Goal: Task Accomplishment & Management: Use online tool/utility

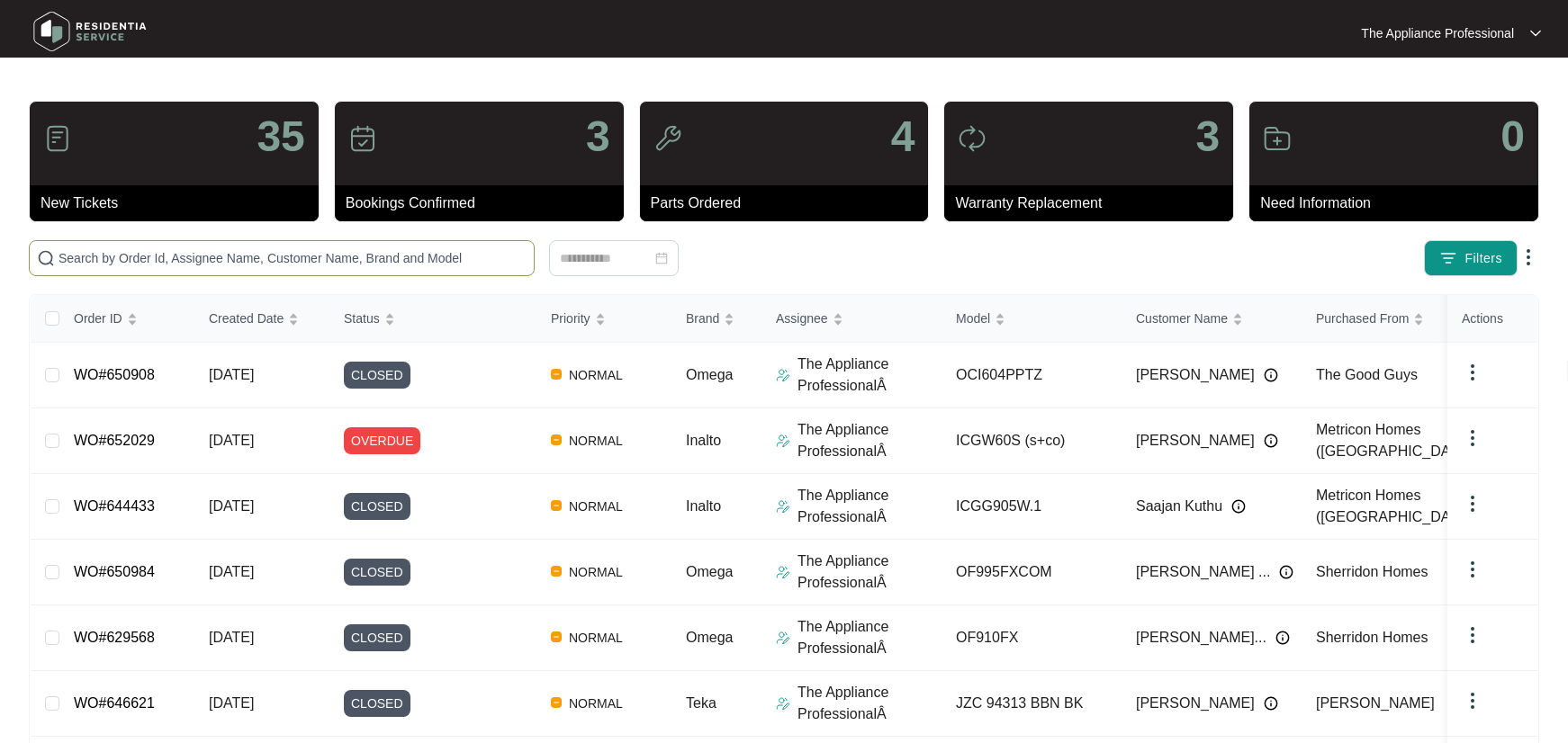
click at [203, 259] on input "text" at bounding box center [292, 258] width 468 height 20
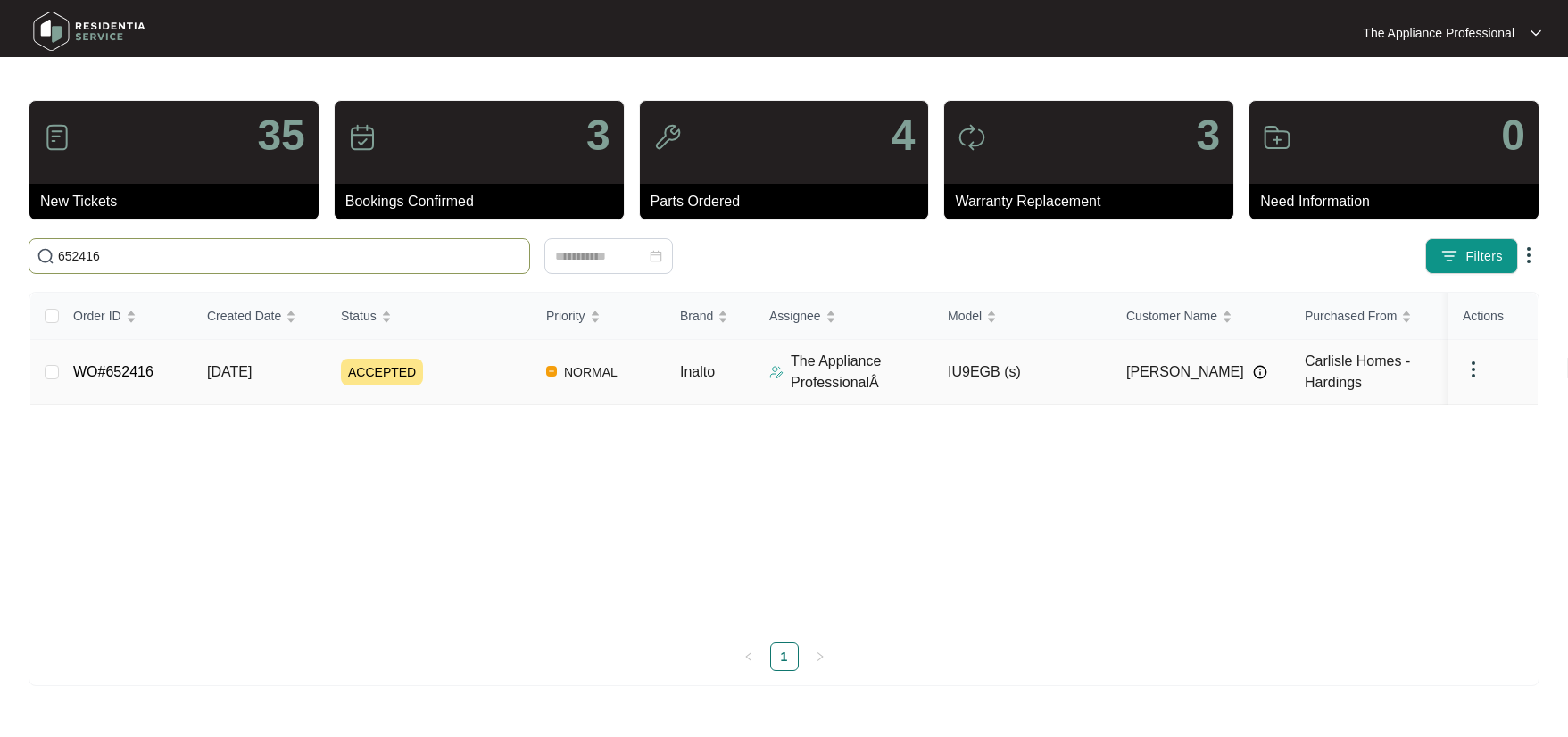
type input "652416"
click at [135, 366] on link "WO#652416" at bounding box center [113, 372] width 81 height 16
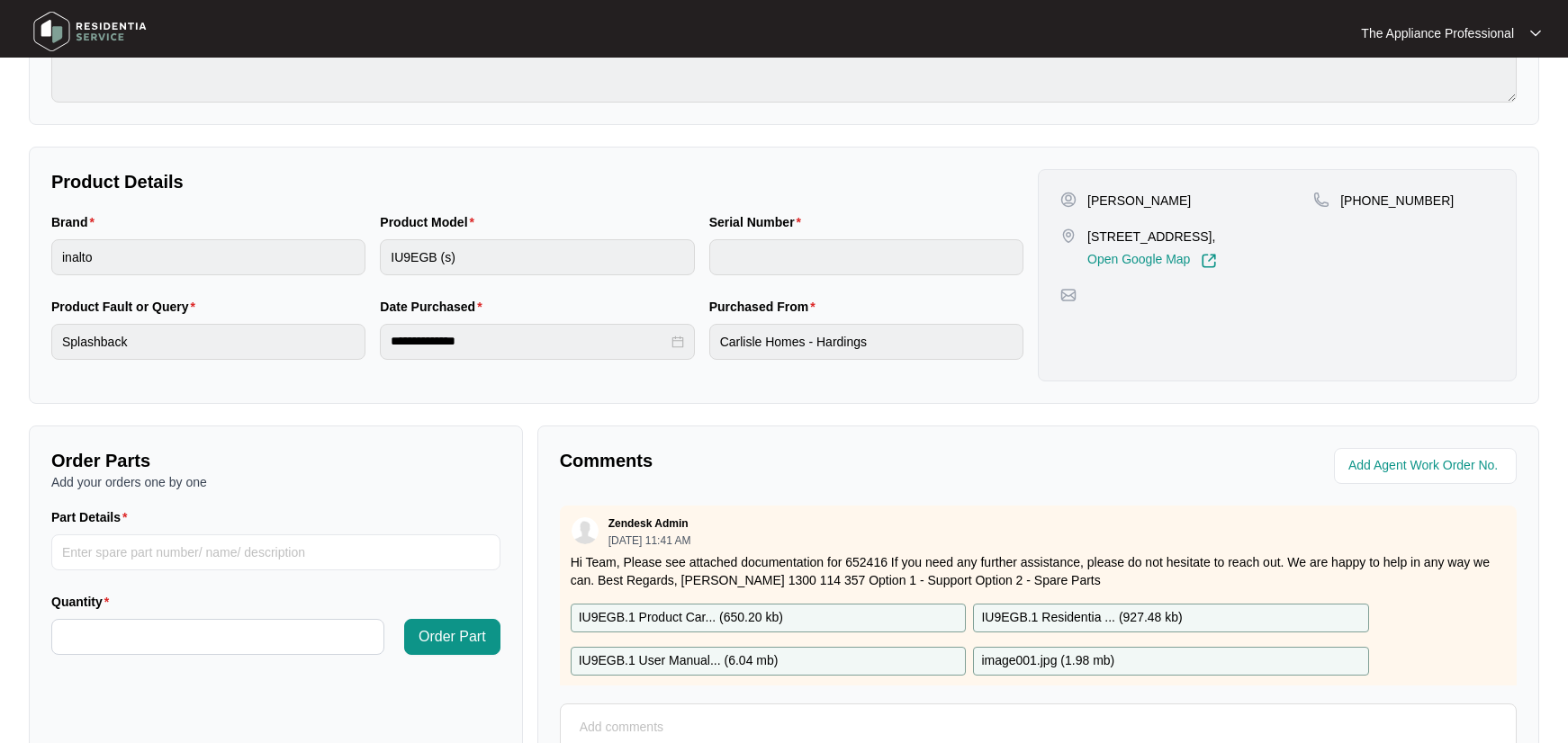
scroll to position [319, 0]
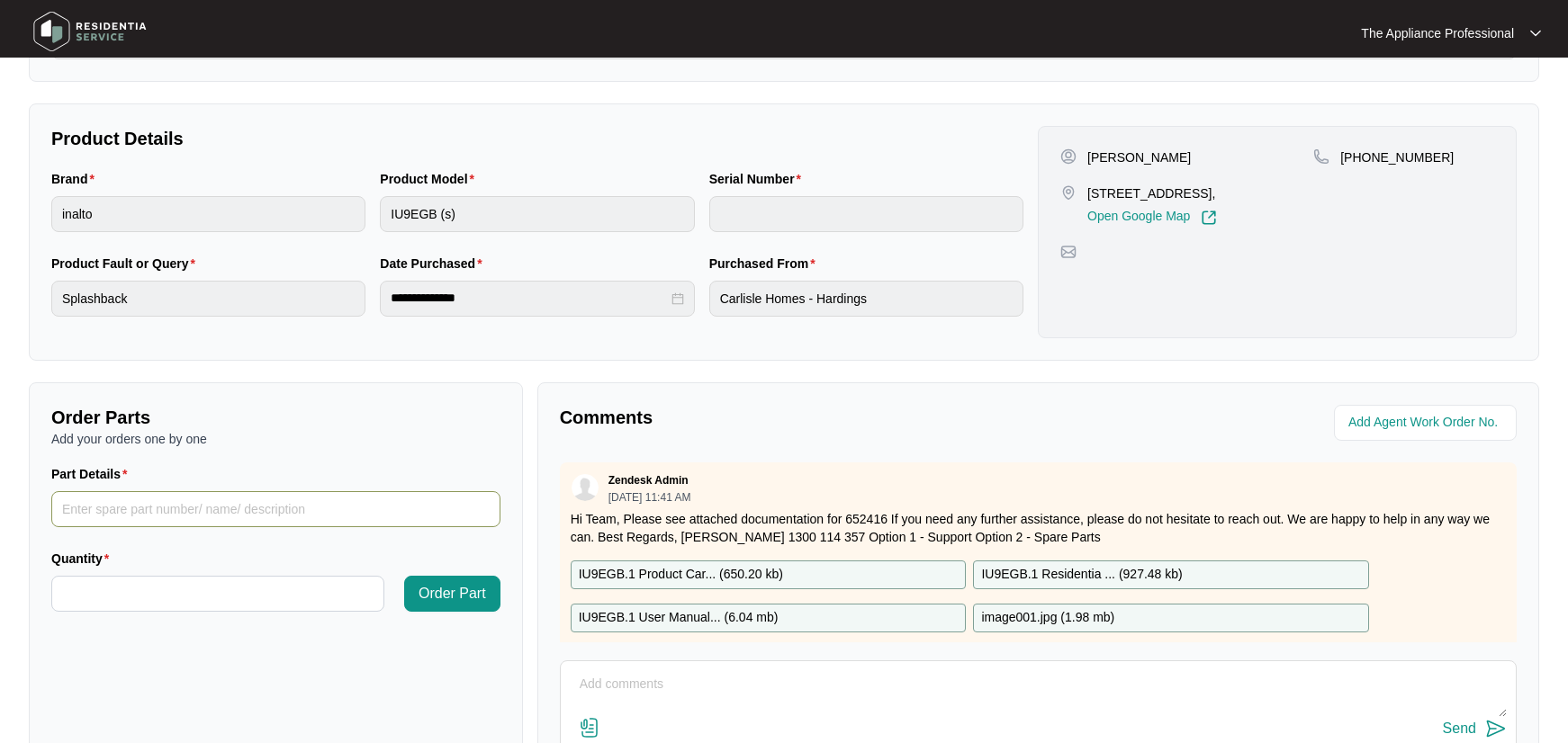
click at [120, 512] on input "Part Details" at bounding box center [276, 509] width 449 height 36
type input "splash-back with screws"
click at [109, 585] on input "Quantity" at bounding box center [218, 594] width 331 height 34
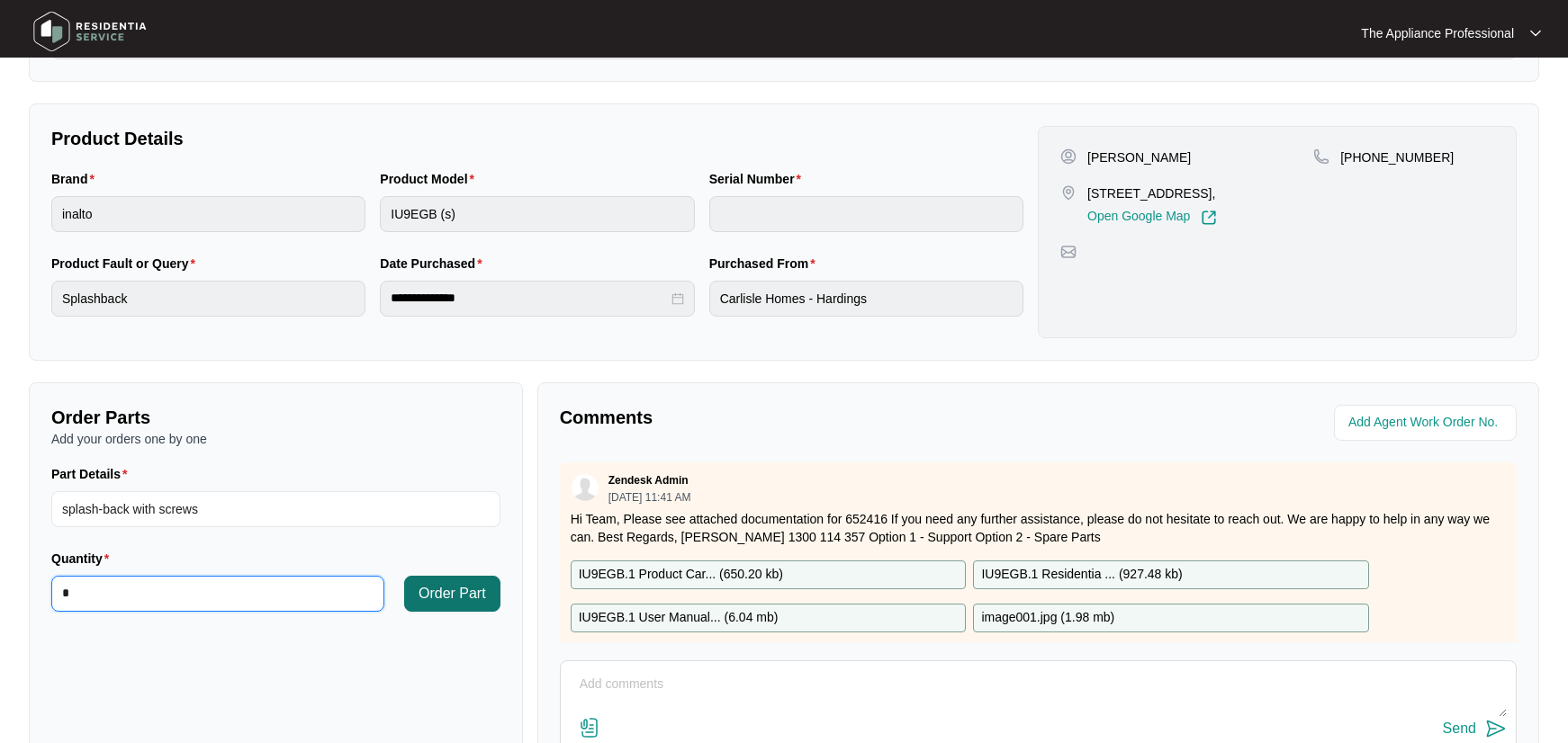
type input "*"
click at [439, 593] on span "Order Part" at bounding box center [452, 594] width 68 height 22
